Goal: Information Seeking & Learning: Learn about a topic

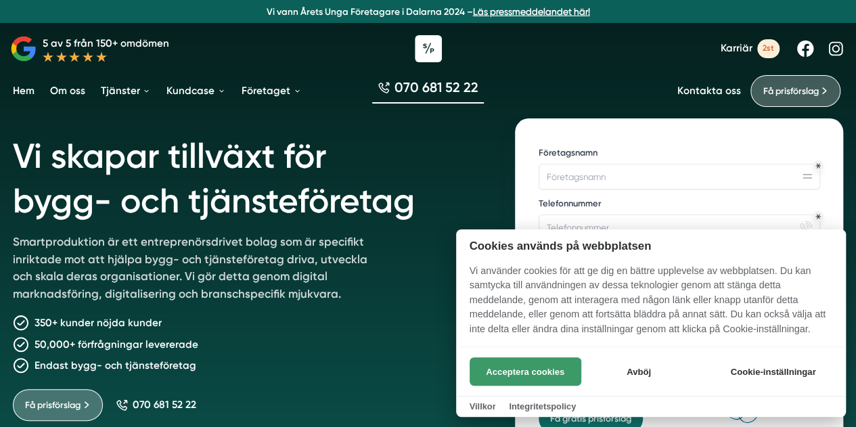
click at [513, 370] on button "Acceptera cookies" at bounding box center [525, 371] width 112 height 28
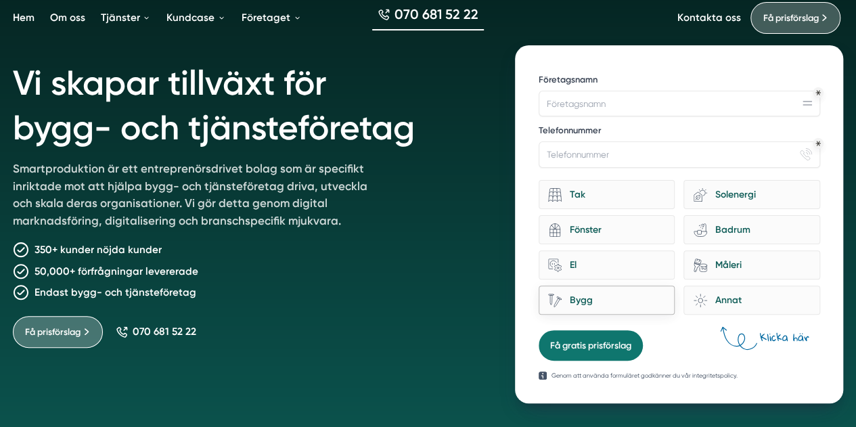
scroll to position [75, 0]
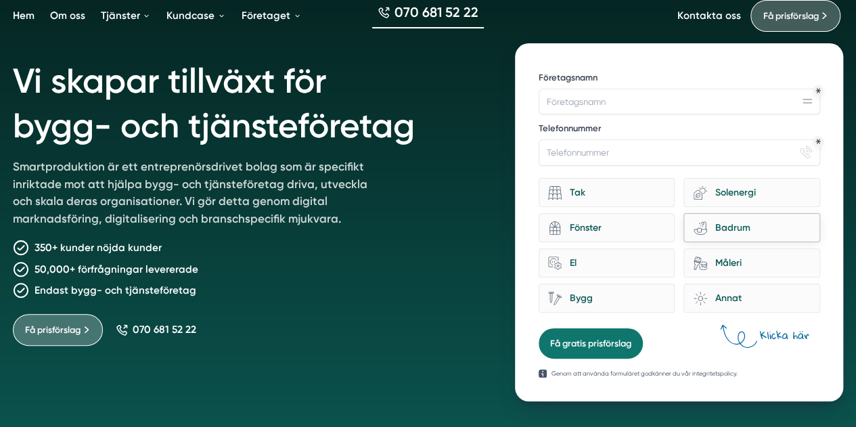
click at [724, 219] on div "Badrum" at bounding box center [758, 228] width 103 height 18
click at [0, 0] on input "bathroom-tub-towel Badrum" at bounding box center [0, 0] width 0 height 0
click at [724, 219] on div "Badrum" at bounding box center [758, 228] width 103 height 18
click at [0, 0] on input "bathroom-tub-towel Badrum" at bounding box center [0, 0] width 0 height 0
click at [737, 221] on div "Badrum" at bounding box center [758, 228] width 103 height 18
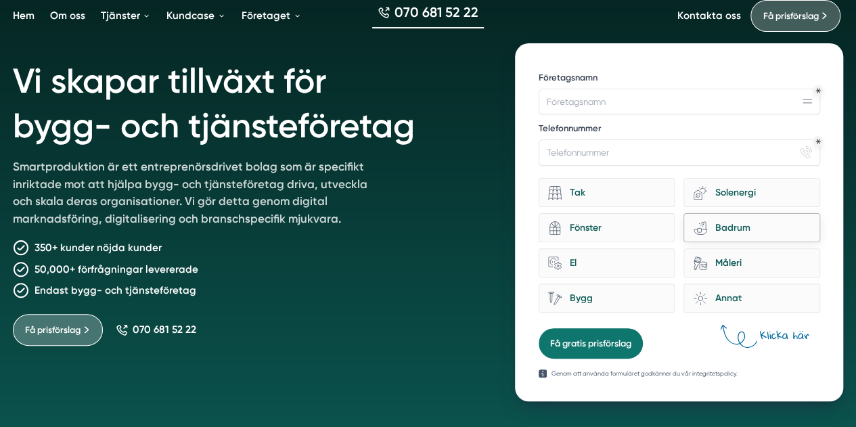
click at [0, 0] on input "bathroom-tub-towel Badrum" at bounding box center [0, 0] width 0 height 0
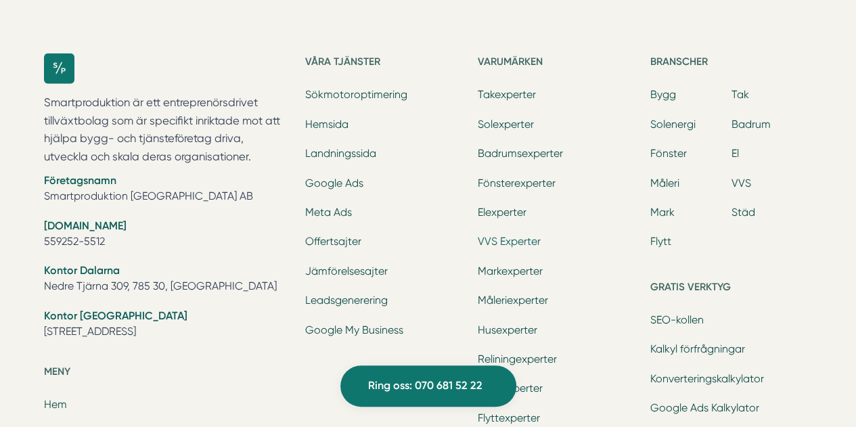
scroll to position [4149, 0]
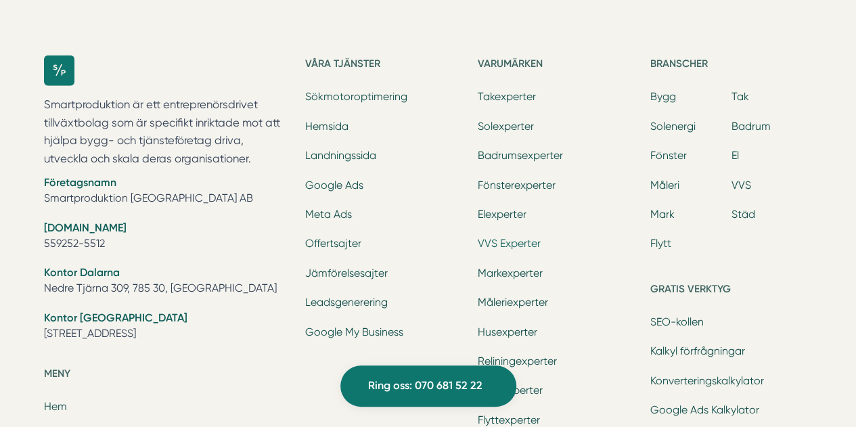
click at [510, 237] on link "VVS Experter" at bounding box center [509, 243] width 63 height 13
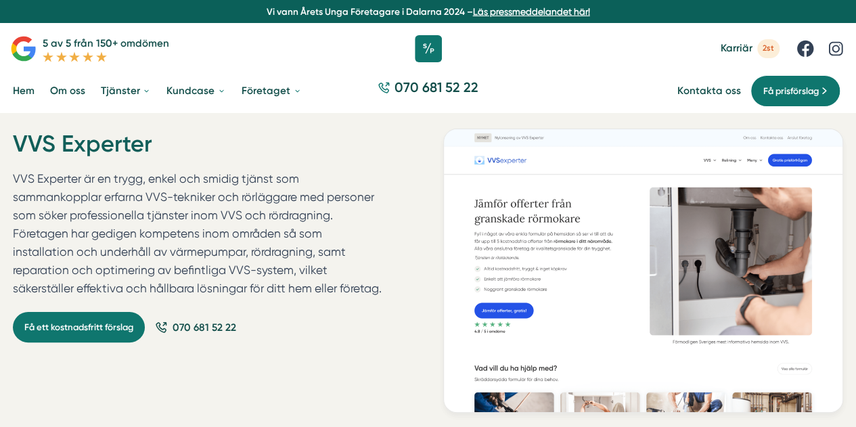
click at [767, 49] on span "2st" at bounding box center [768, 48] width 22 height 18
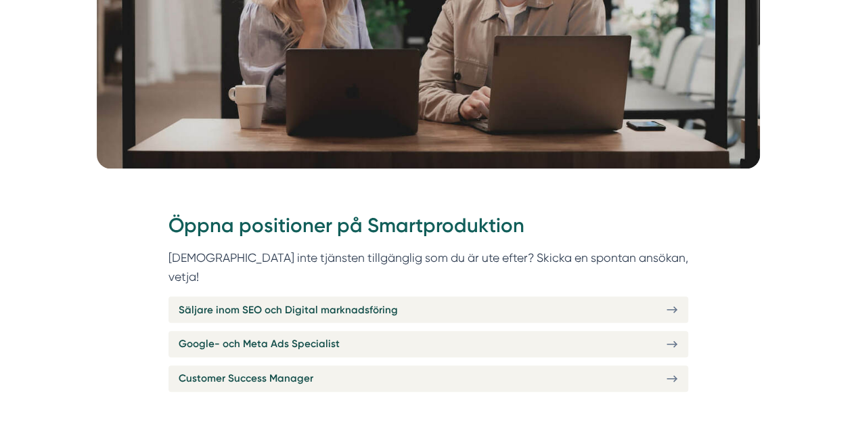
scroll to position [364, 0]
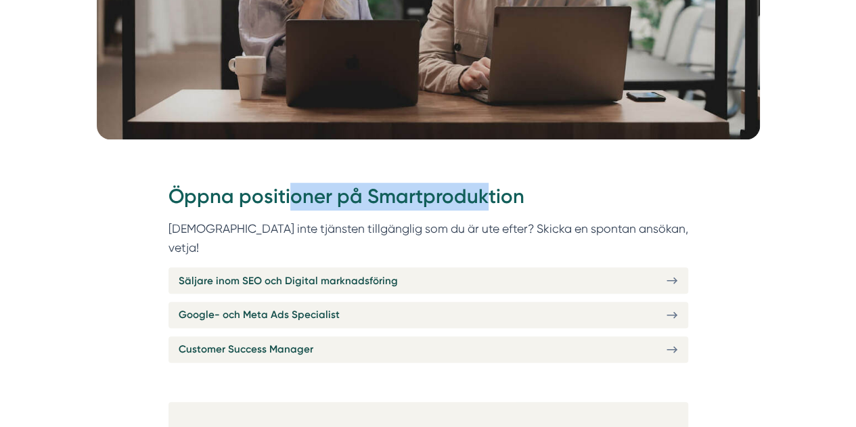
drag, startPoint x: 286, startPoint y: 197, endPoint x: 484, endPoint y: 200, distance: 198.2
click at [484, 200] on h2 "Öppna positioner på Smartproduktion" at bounding box center [427, 201] width 519 height 36
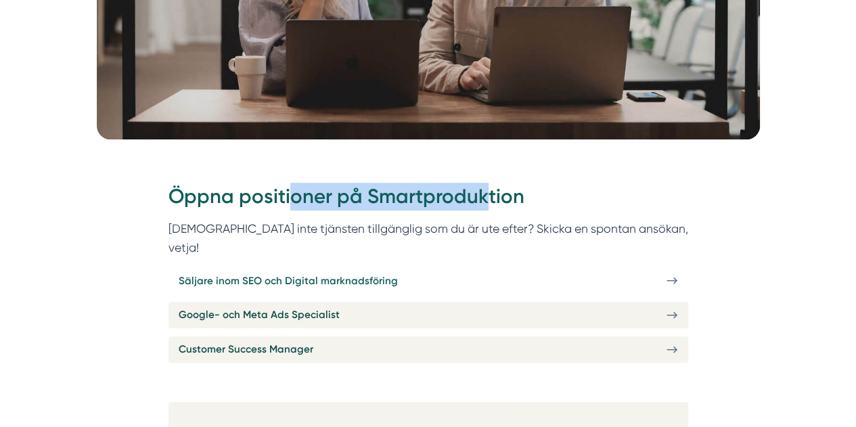
click at [657, 267] on link "Säljare inom SEO och Digital marknadsföring" at bounding box center [427, 280] width 519 height 26
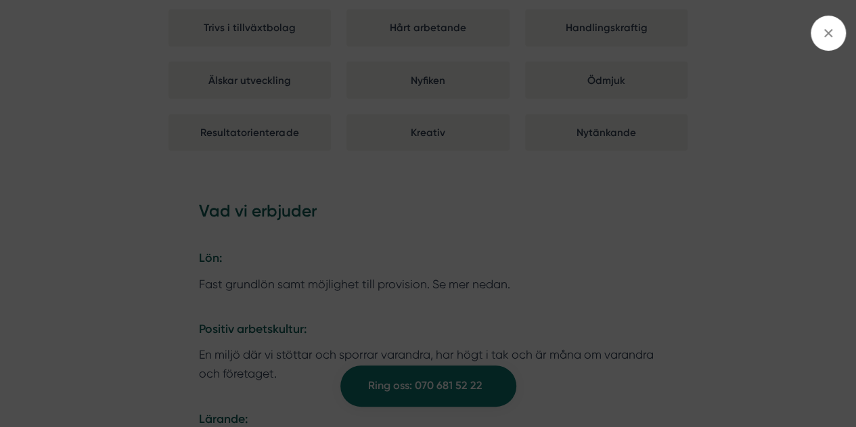
scroll to position [1618, 0]
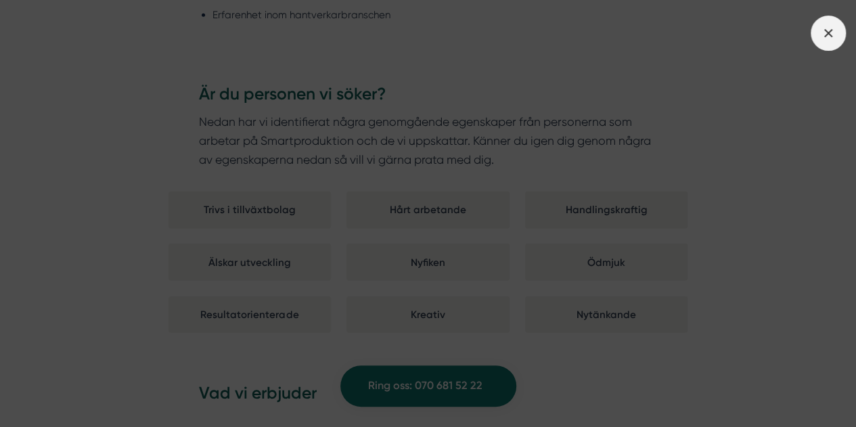
click at [826, 39] on icon at bounding box center [828, 33] width 15 height 15
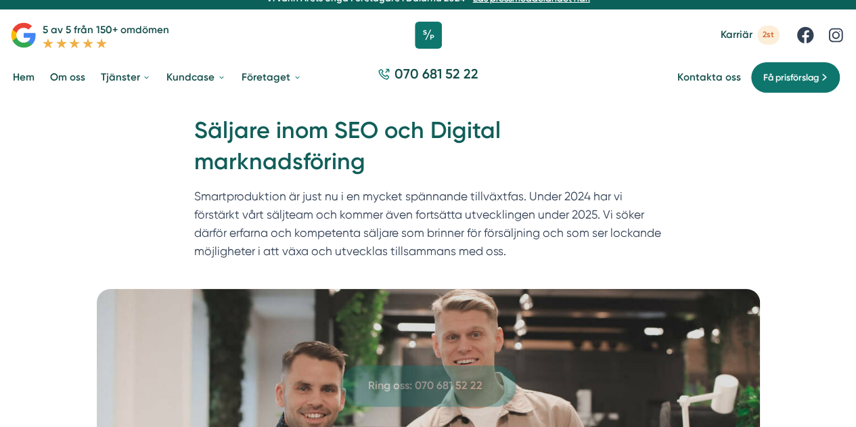
scroll to position [0, 0]
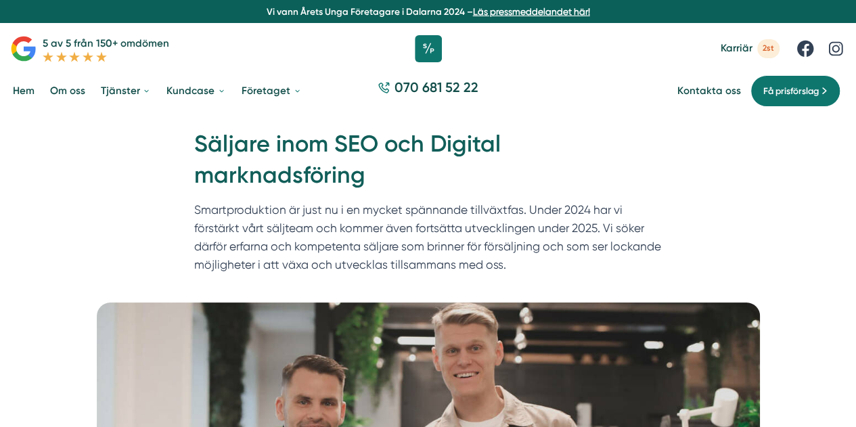
click at [762, 48] on span "2st" at bounding box center [768, 48] width 22 height 18
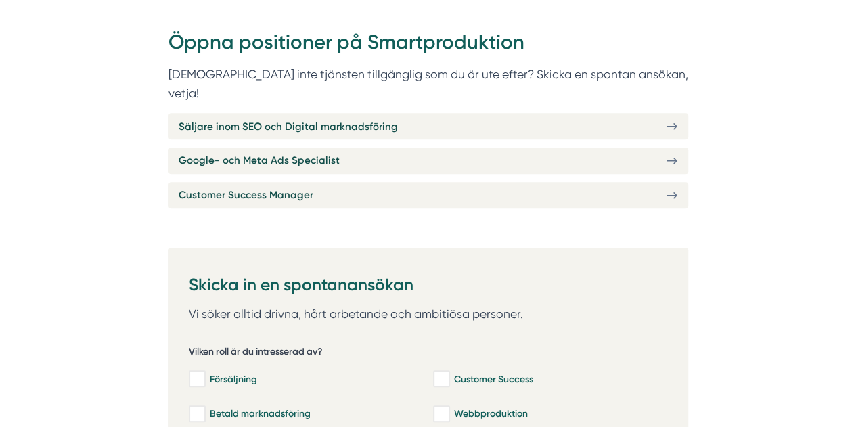
scroll to position [538, 0]
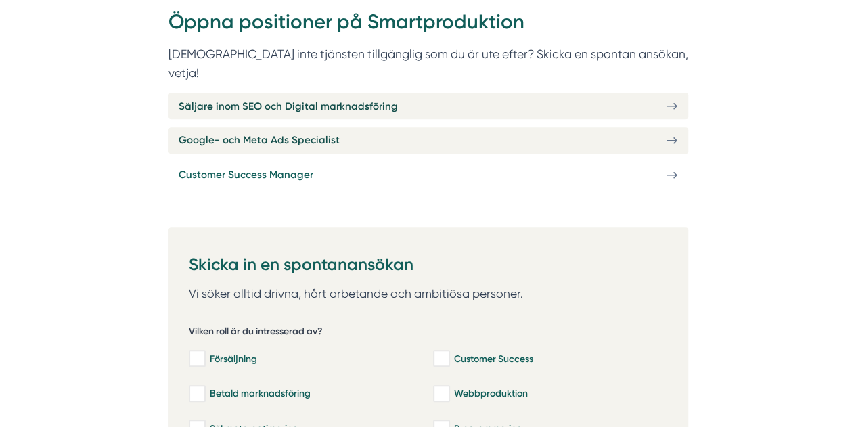
click at [388, 162] on link "Customer Success Manager" at bounding box center [427, 175] width 519 height 26
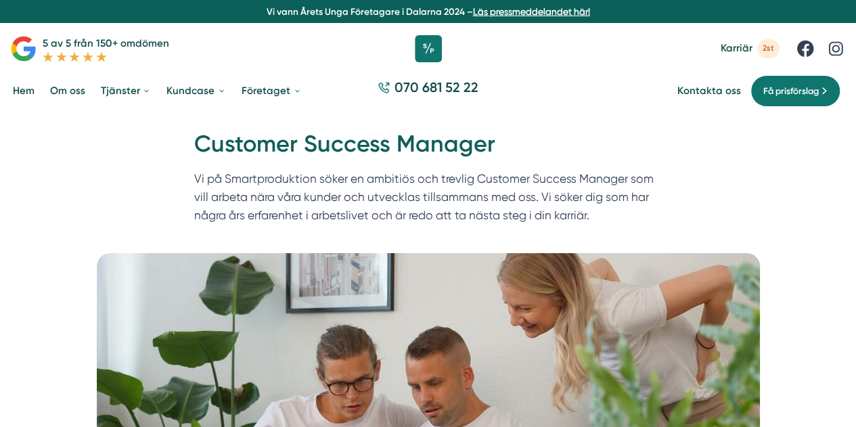
click at [762, 49] on span "2st" at bounding box center [768, 48] width 22 height 18
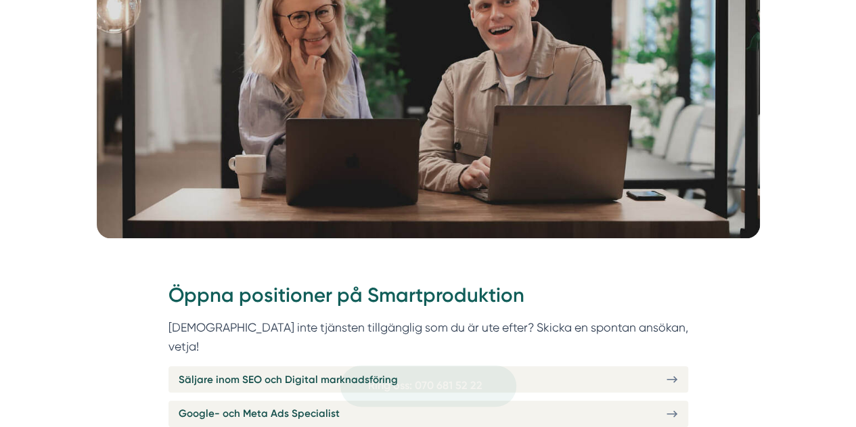
scroll to position [253, 0]
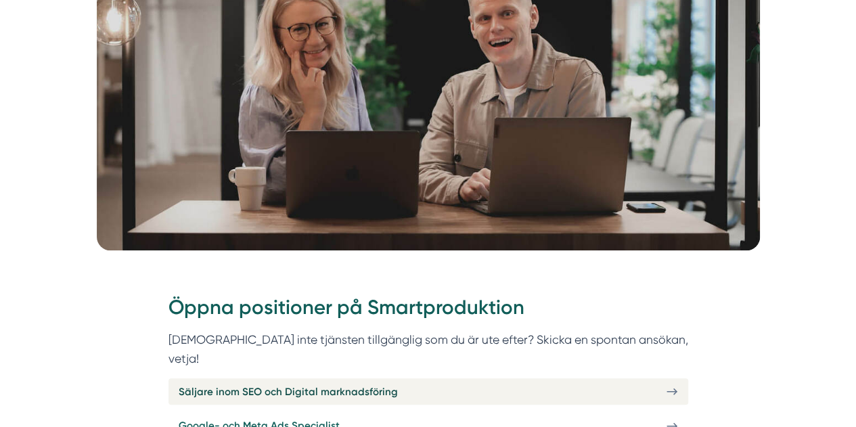
click at [280, 417] on span "Google- och Meta Ads Specialist" at bounding box center [259, 425] width 161 height 16
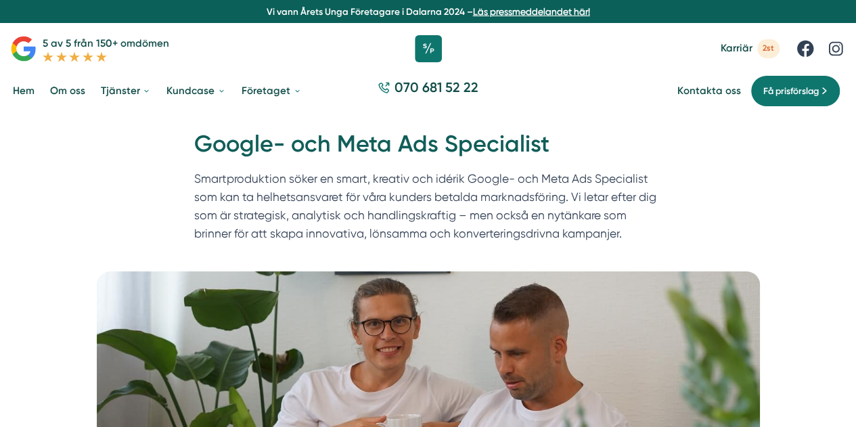
click at [768, 49] on span "2st" at bounding box center [768, 48] width 22 height 18
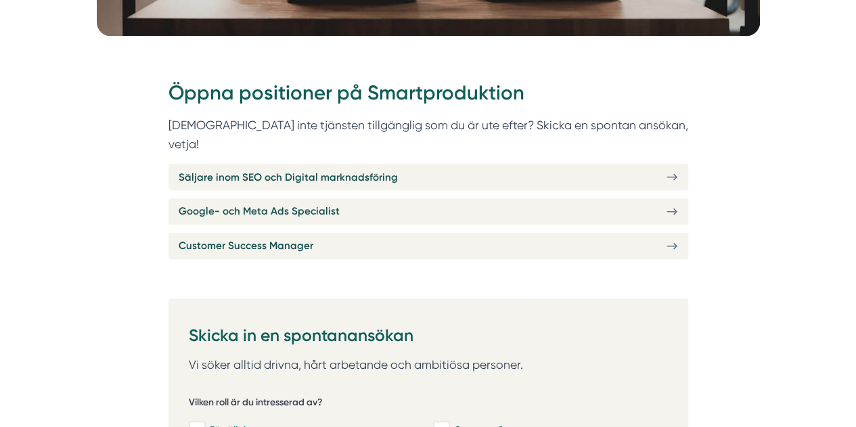
scroll to position [515, 0]
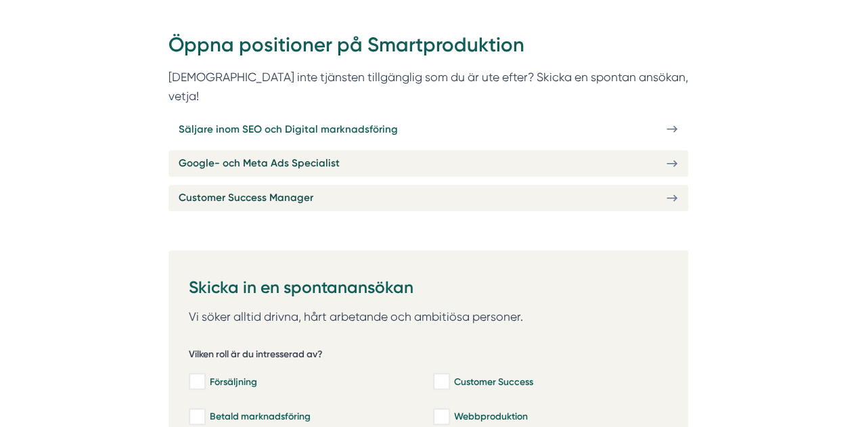
click at [398, 116] on link "Säljare inom SEO och Digital marknadsföring" at bounding box center [427, 129] width 519 height 26
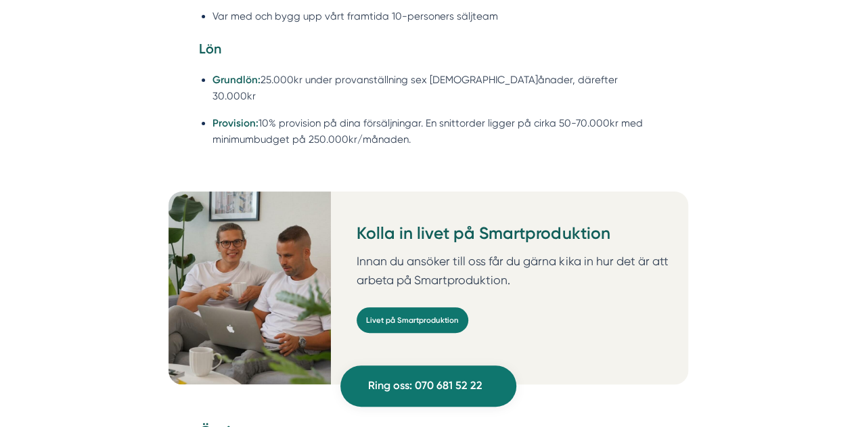
scroll to position [2659, 0]
